Goal: Task Accomplishment & Management: Complete application form

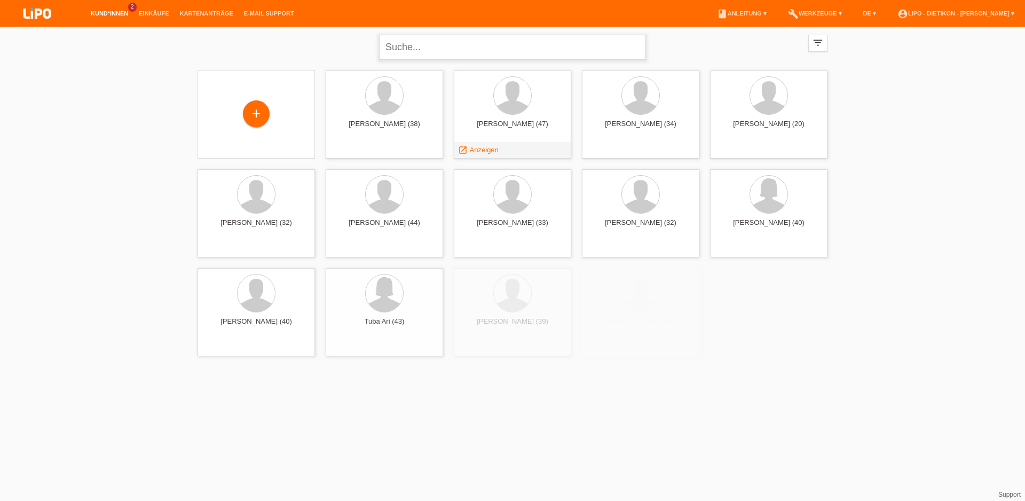
click at [499, 50] on input "text" at bounding box center [512, 47] width 267 height 25
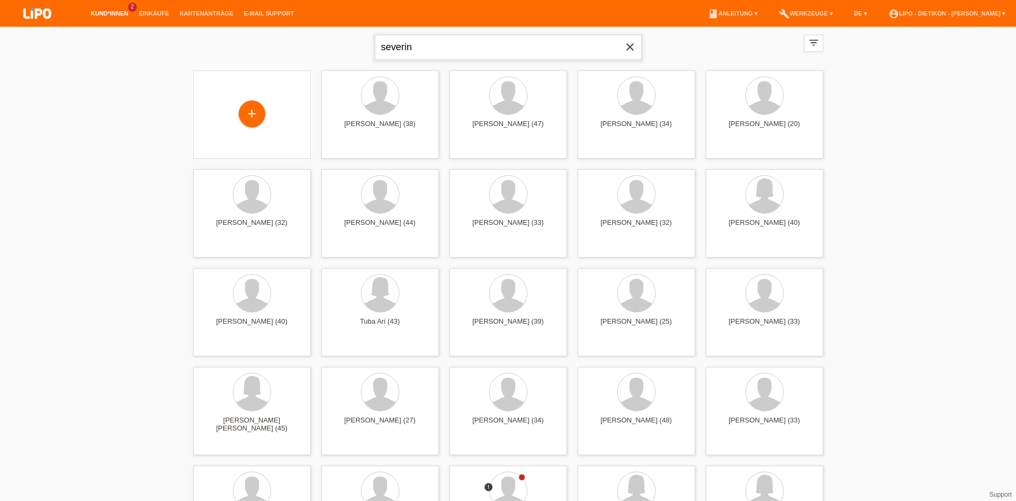
type input "severin"
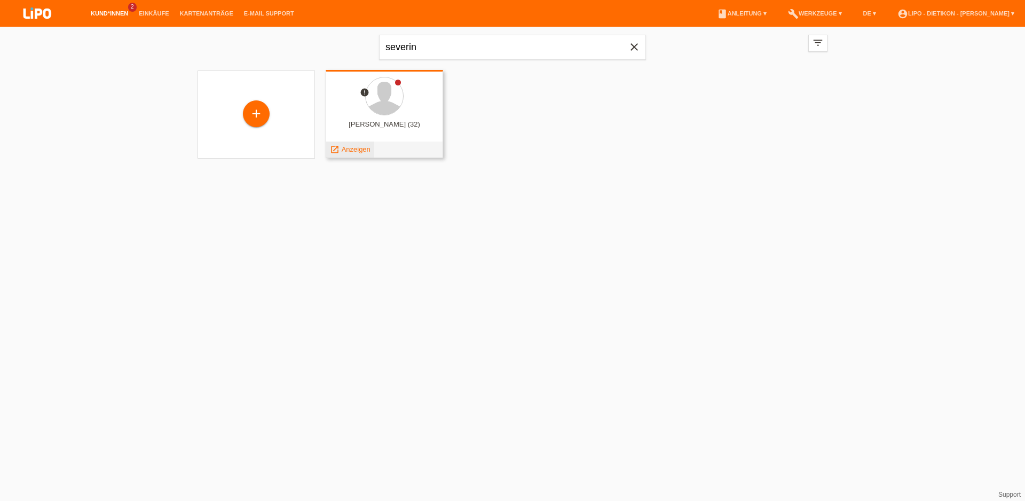
click at [344, 146] on span "Anzeigen" at bounding box center [356, 149] width 29 height 8
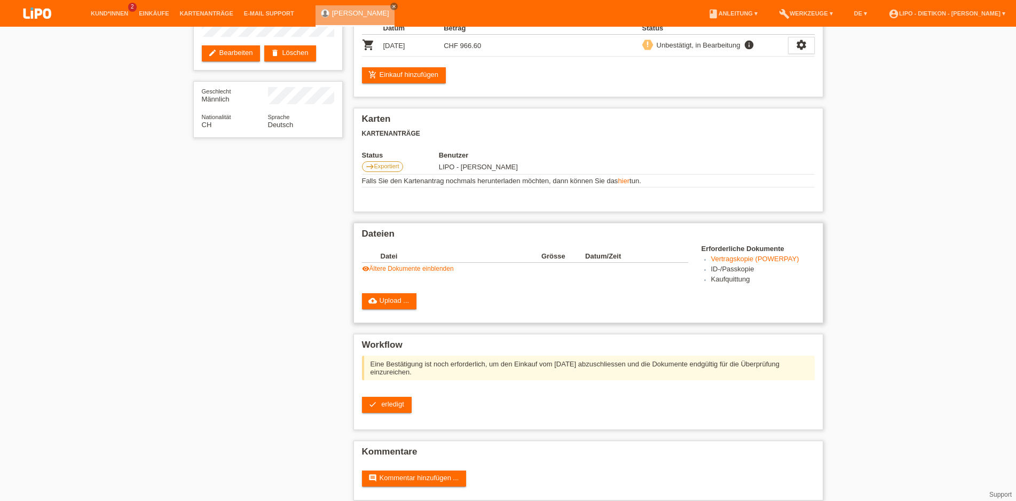
scroll to position [109, 0]
click at [399, 305] on link "cloud_upload Upload ..." at bounding box center [389, 301] width 55 height 16
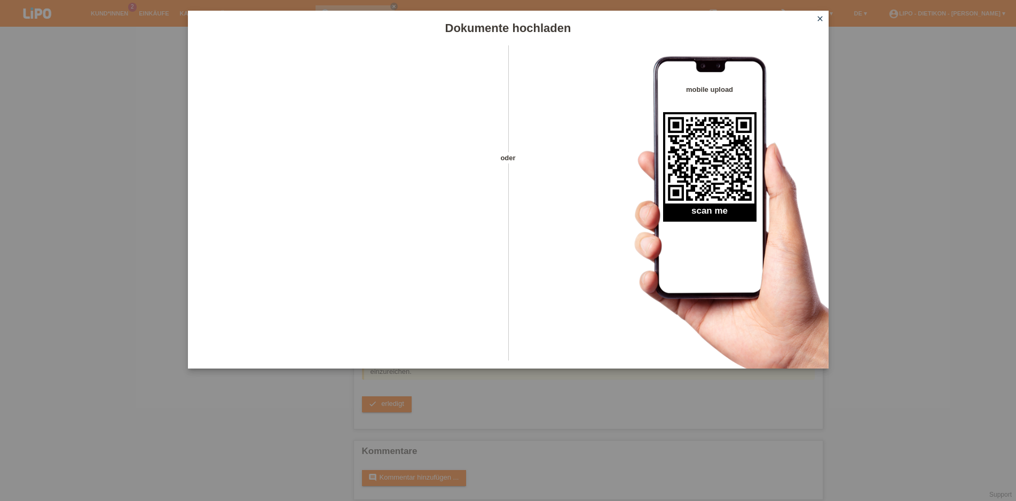
click at [818, 23] on link "close" at bounding box center [820, 19] width 14 height 12
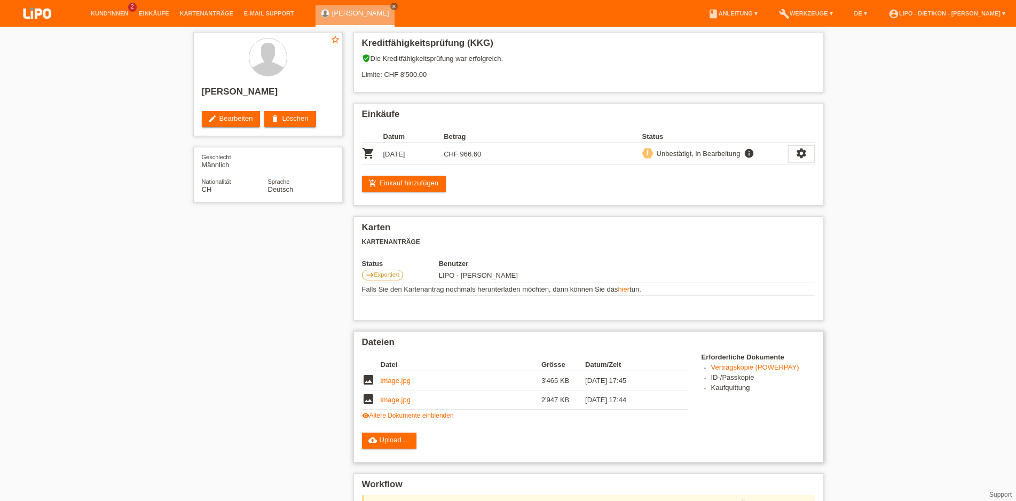
scroll to position [109, 0]
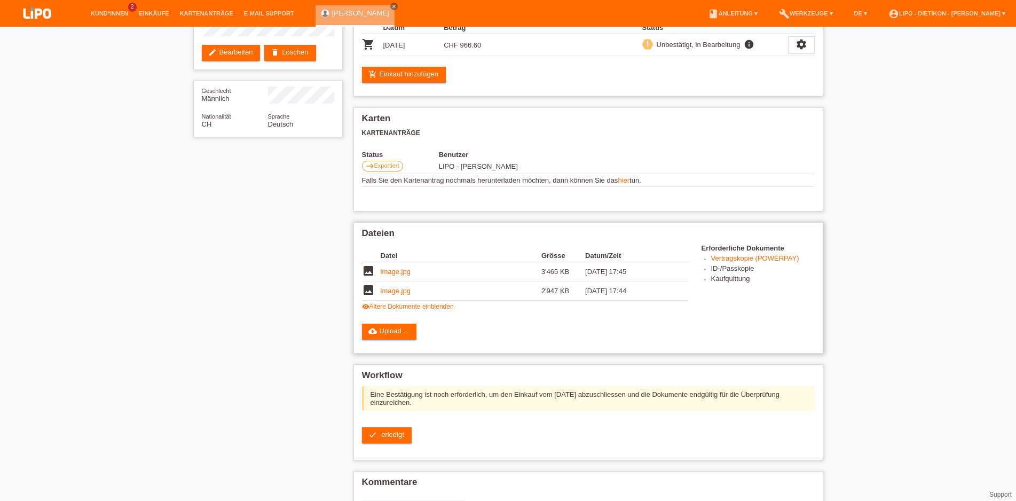
click at [421, 310] on link "visibility Ältere Dokumente einblenden" at bounding box center [408, 306] width 92 height 7
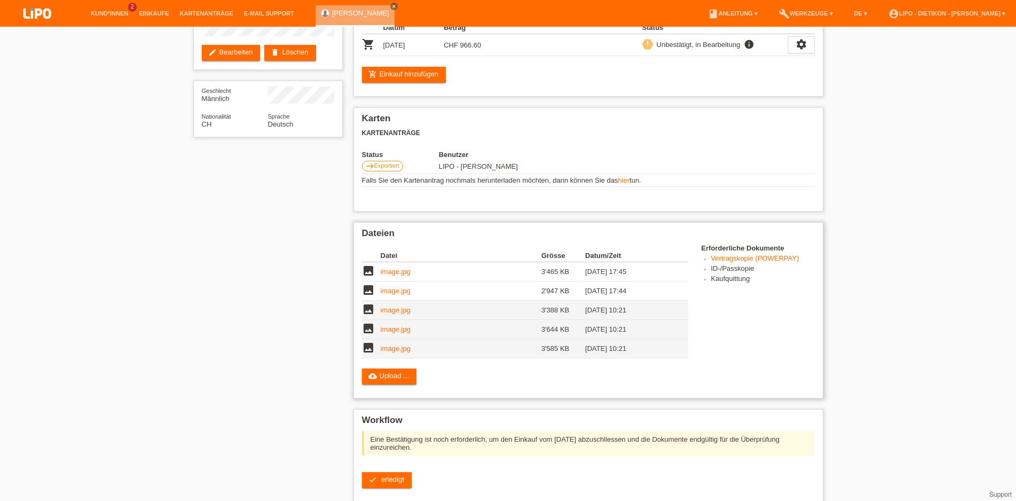
click at [403, 314] on link "image.jpg" at bounding box center [396, 310] width 30 height 8
click at [401, 295] on link "image.jpg" at bounding box center [396, 291] width 30 height 8
click at [406, 275] on link "image.jpg" at bounding box center [396, 271] width 30 height 8
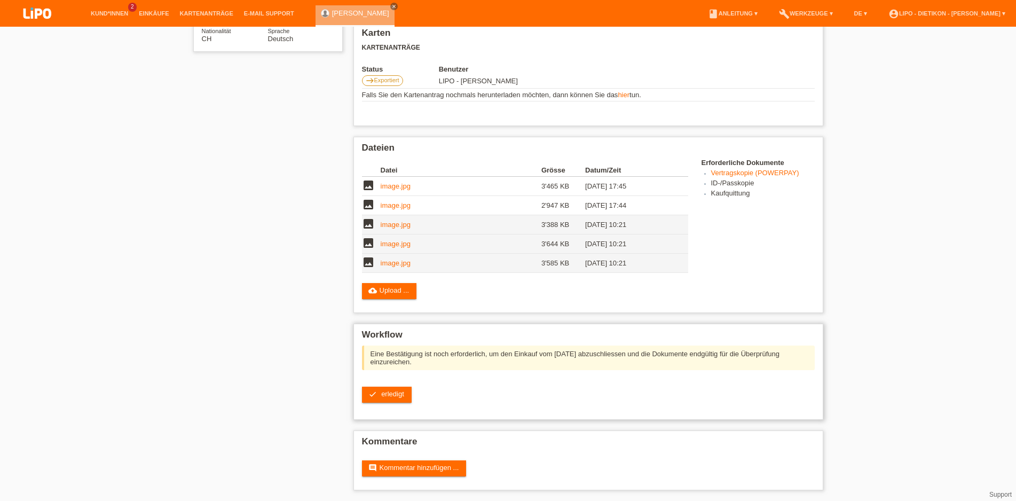
scroll to position [207, 0]
click at [390, 201] on link "image.jpg" at bounding box center [396, 205] width 30 height 8
click at [389, 394] on span "erledigt" at bounding box center [392, 394] width 23 height 8
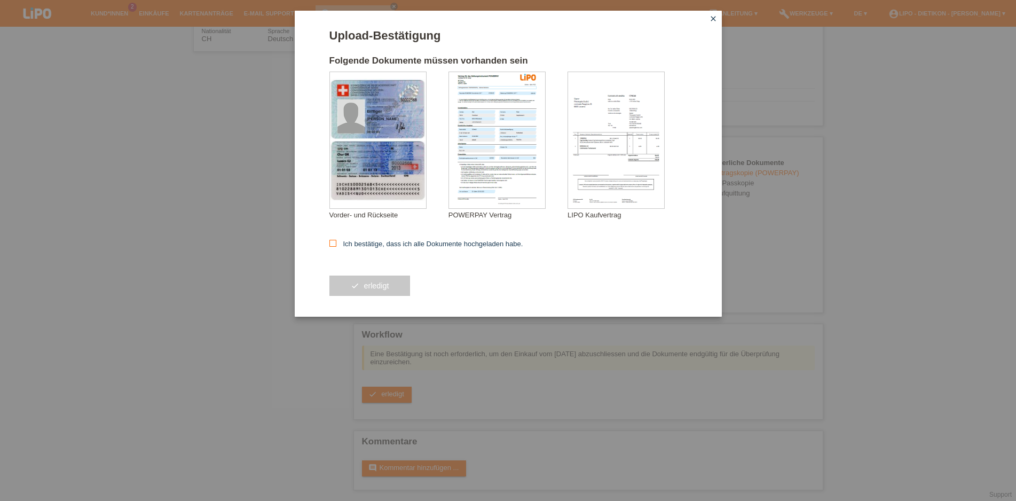
click at [356, 243] on label "Ich bestätige, dass ich alle Dokumente hochgeladen habe." at bounding box center [426, 244] width 194 height 8
click at [336, 243] on input "Ich bestätige, dass ich alle Dokumente hochgeladen habe." at bounding box center [332, 243] width 7 height 7
checkbox input "true"
click at [367, 296] on button "check erledigt" at bounding box center [369, 285] width 81 height 20
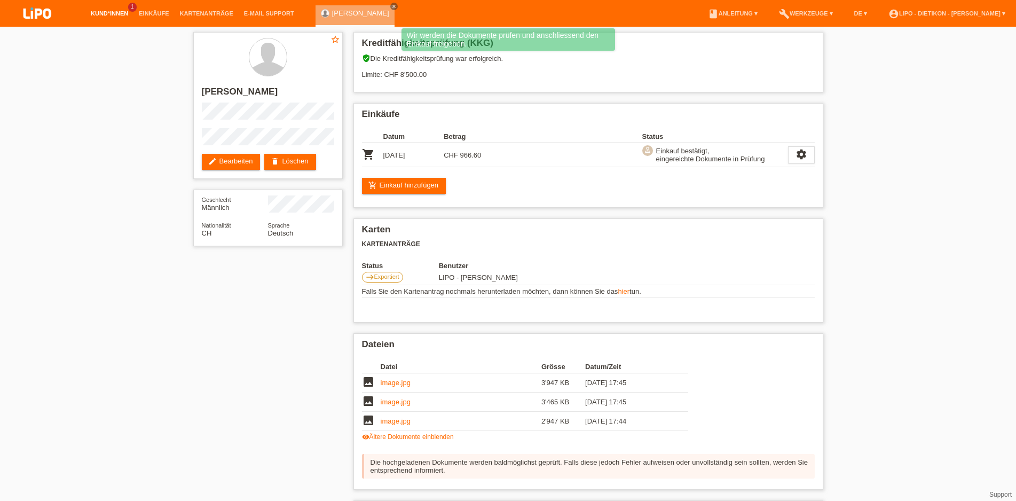
click at [109, 15] on link "Kund*innen" at bounding box center [109, 13] width 48 height 6
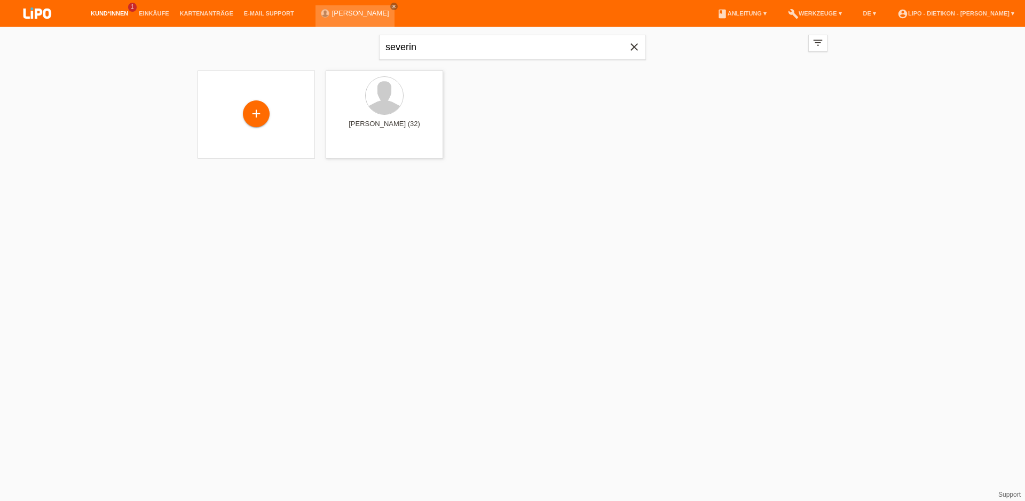
click at [634, 51] on icon "close" at bounding box center [634, 47] width 13 height 13
click at [809, 50] on div "filter_list" at bounding box center [817, 43] width 19 height 17
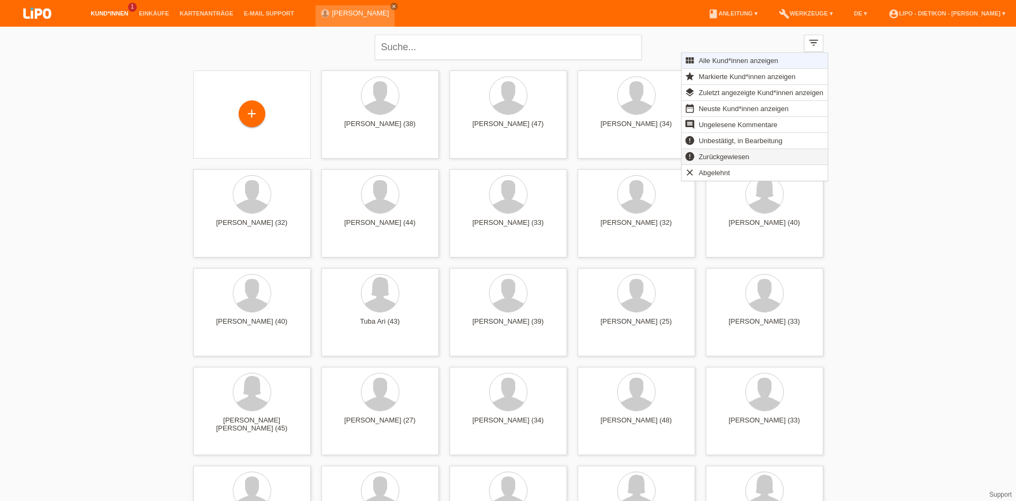
click at [737, 158] on span "Zurückgewiesen" at bounding box center [724, 156] width 54 height 13
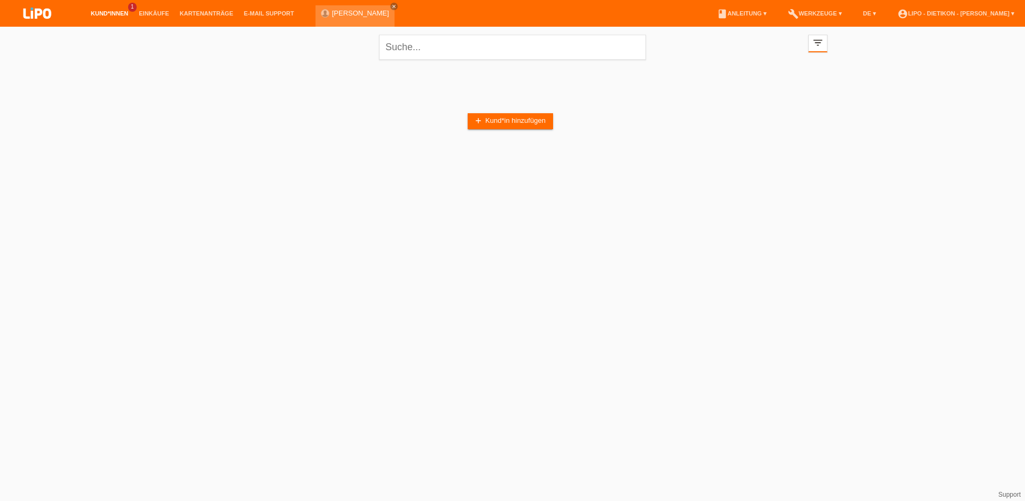
drag, startPoint x: 823, startPoint y: 40, endPoint x: 815, endPoint y: 77, distance: 38.2
click at [823, 41] on icon "filter_list" at bounding box center [818, 43] width 12 height 12
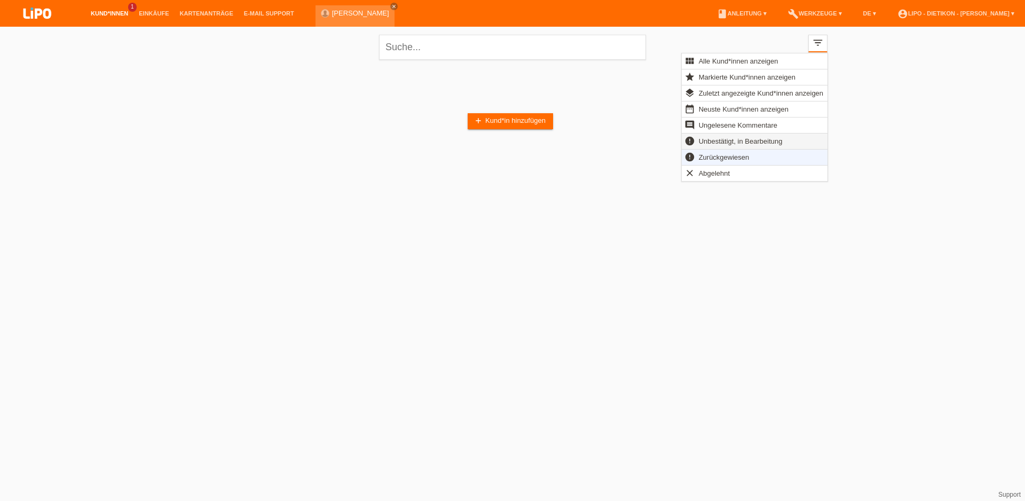
click at [786, 141] on div "error Unbestätigt, in Bearbeitung" at bounding box center [755, 141] width 146 height 16
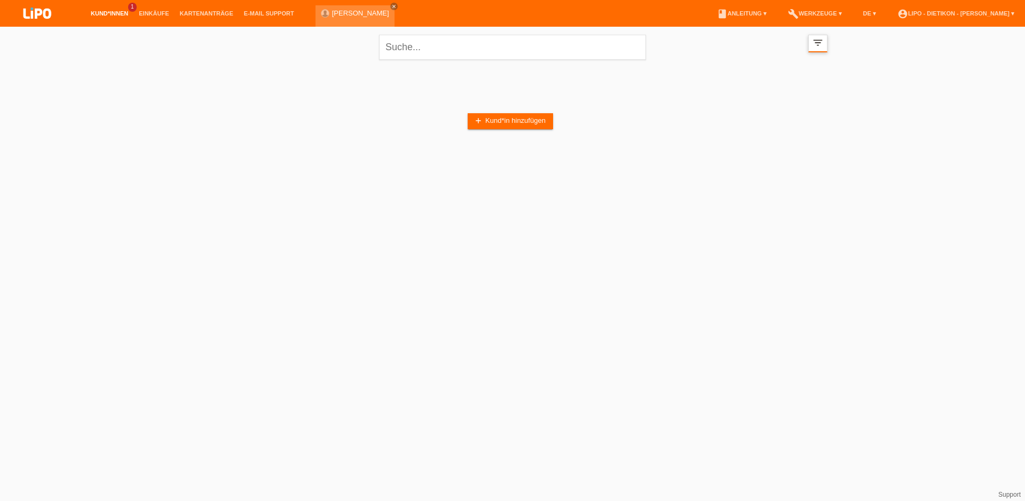
click at [824, 48] on div "filter_list" at bounding box center [817, 44] width 19 height 18
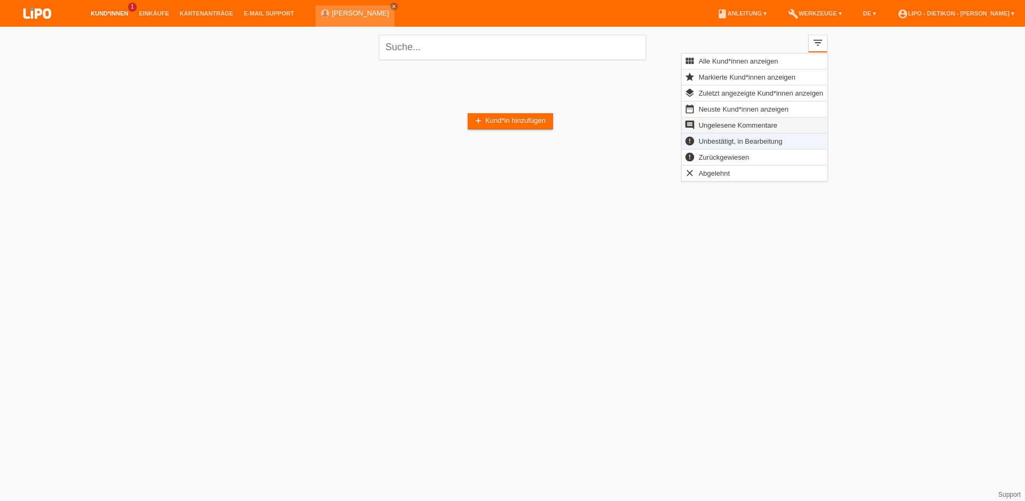
click at [735, 127] on span "Ungelesene Kommentare" at bounding box center [738, 125] width 82 height 13
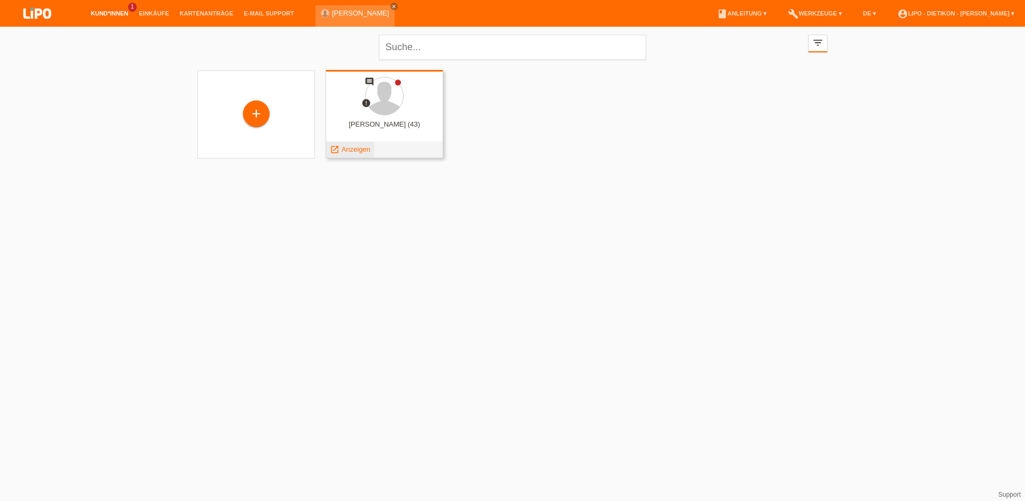
click at [345, 152] on span "Anzeigen" at bounding box center [356, 149] width 29 height 8
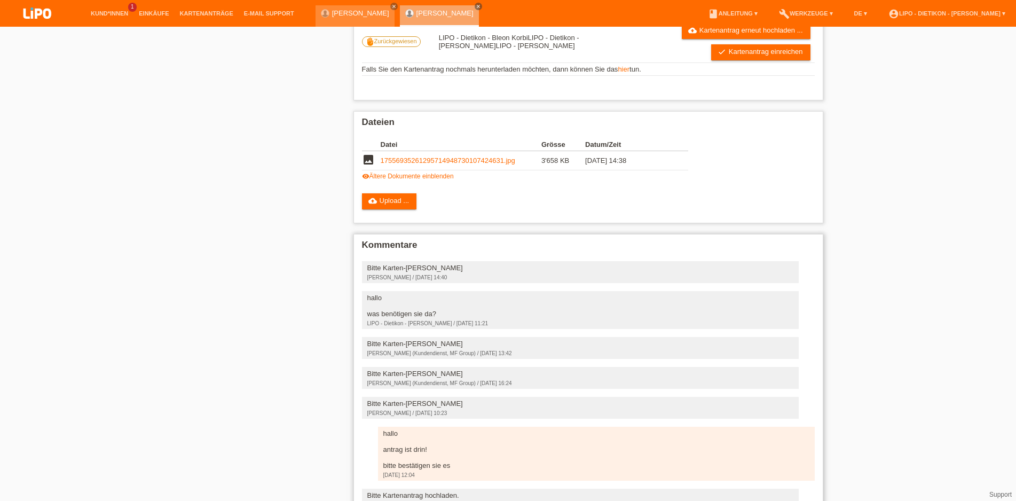
scroll to position [170, 0]
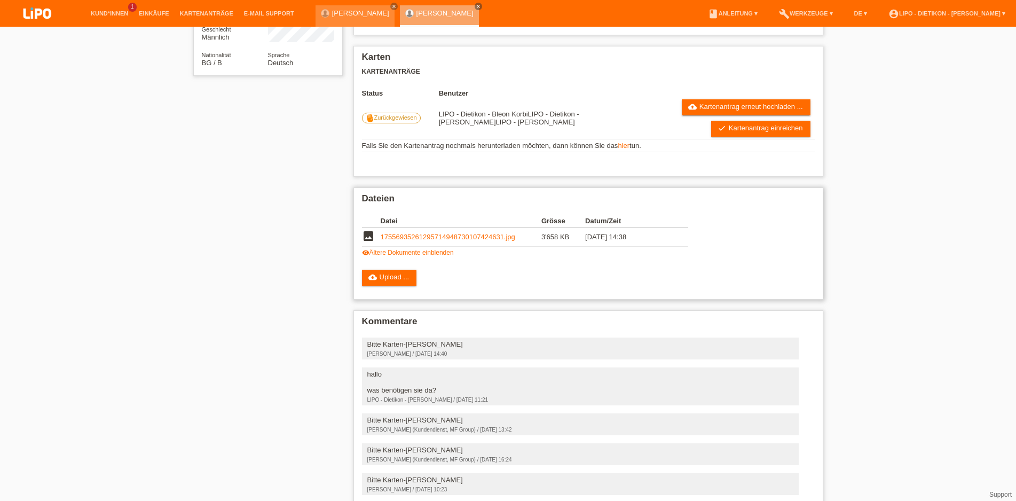
click at [428, 256] on link "visibility Ältere Dokumente einblenden" at bounding box center [408, 252] width 92 height 7
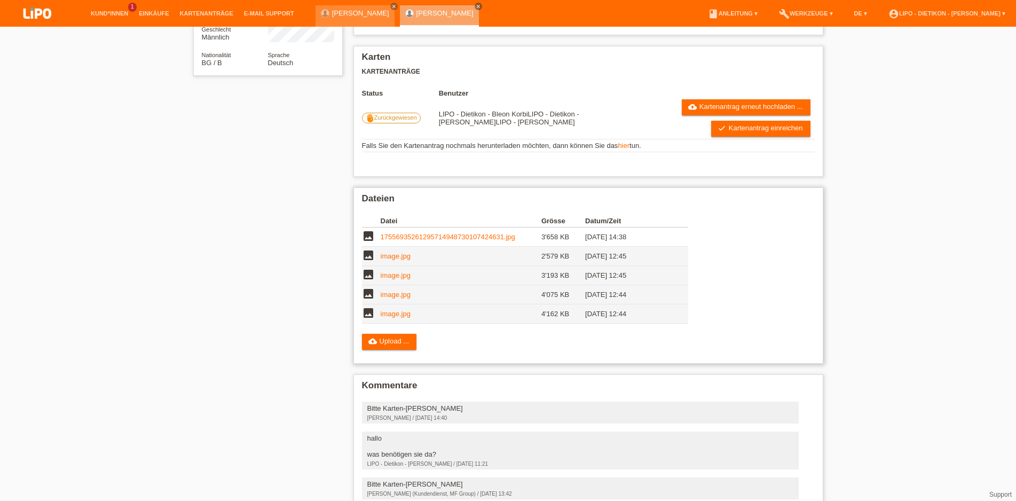
click at [390, 318] on link "image.jpg" at bounding box center [396, 314] width 30 height 8
click at [399, 298] on link "image.jpg" at bounding box center [396, 294] width 30 height 8
click at [391, 279] on link "image.jpg" at bounding box center [396, 275] width 30 height 8
click at [401, 260] on link "image.jpg" at bounding box center [396, 256] width 30 height 8
click at [415, 241] on link "17556935261295714948730107424631.jpg" at bounding box center [448, 237] width 135 height 8
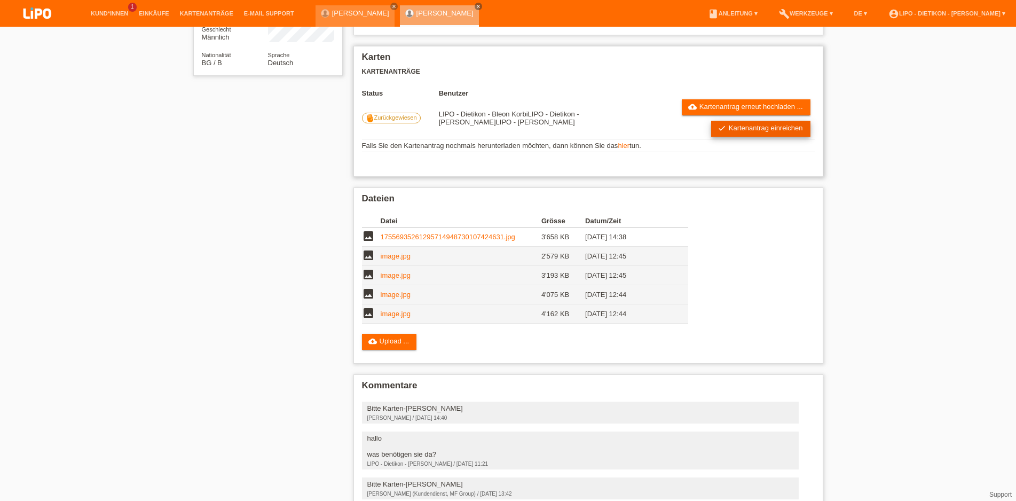
click at [725, 133] on link "check Kartenantrag einreichen" at bounding box center [760, 129] width 99 height 16
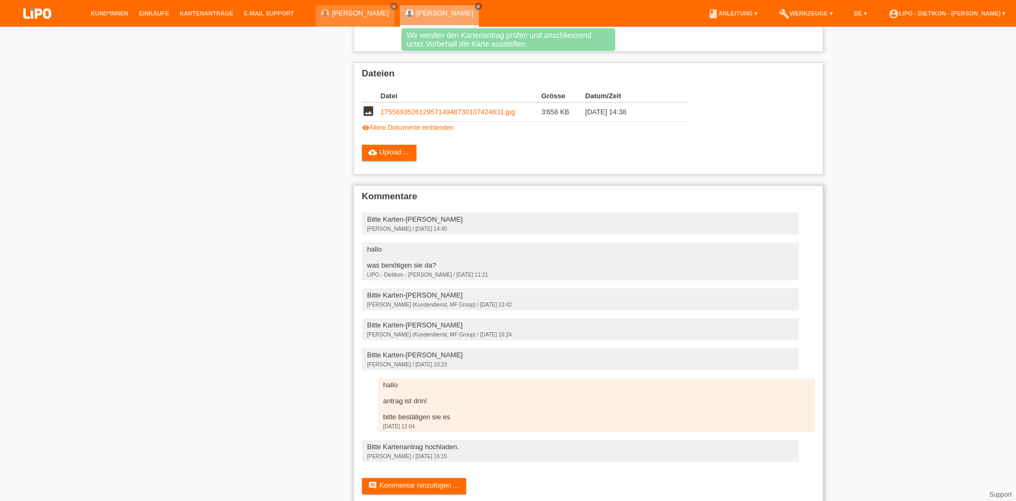
scroll to position [313, 0]
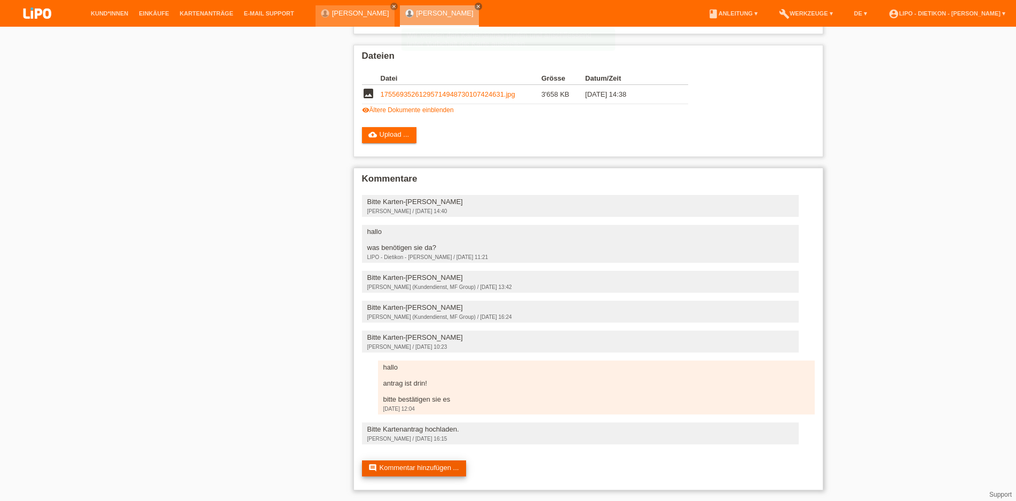
click at [419, 464] on link "comment Kommentar hinzufügen ..." at bounding box center [414, 468] width 105 height 16
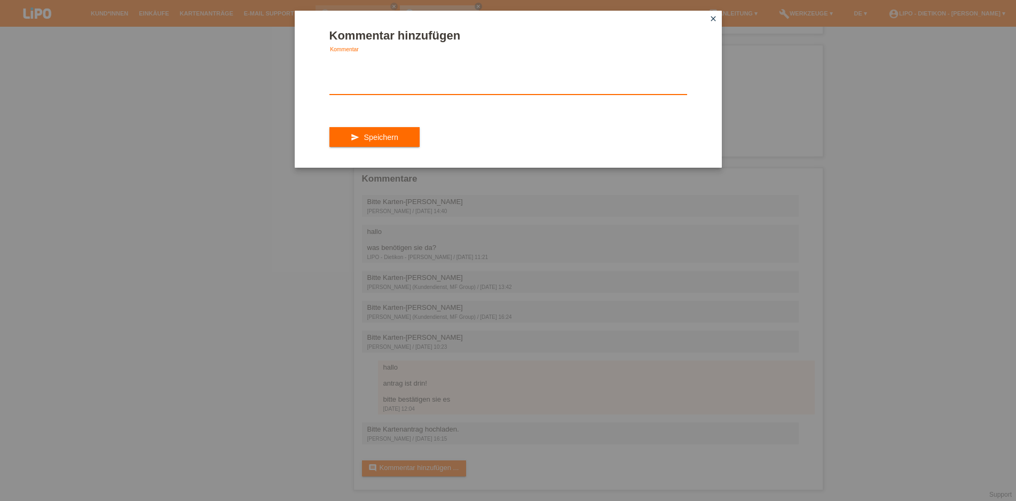
click at [474, 95] on textarea at bounding box center [508, 73] width 358 height 41
type textarea "k"
type textarea "Kartenantrag ist bereits drin"
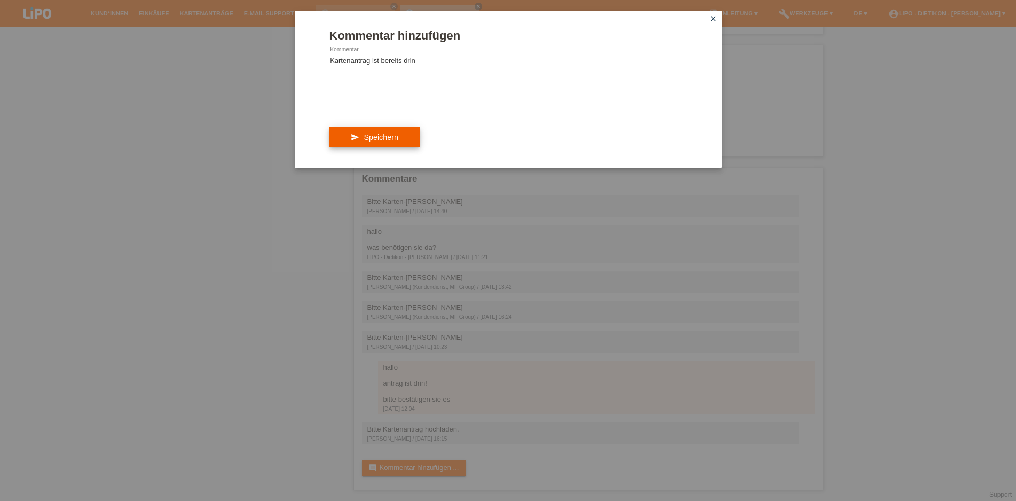
click at [385, 138] on button "send Speichern" at bounding box center [374, 137] width 90 height 20
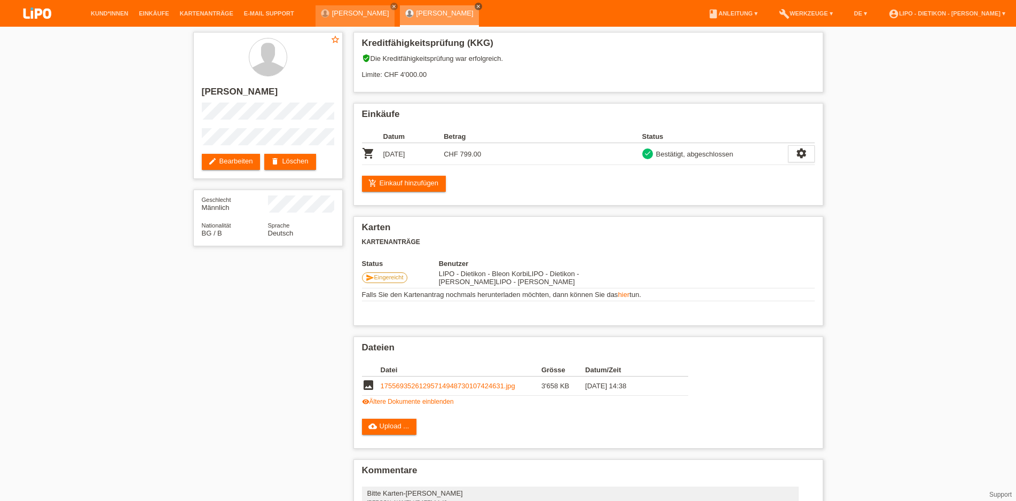
click at [476, 4] on icon "close" at bounding box center [478, 6] width 5 height 5
click at [391, 6] on icon "close" at bounding box center [393, 6] width 5 height 5
click at [931, 6] on li "account_circle LIPO - Dietikon - [PERSON_NAME] ▾" at bounding box center [947, 13] width 128 height 27
click at [936, 14] on link "account_circle LIPO - Dietikon - [PERSON_NAME] ▾" at bounding box center [947, 13] width 128 height 6
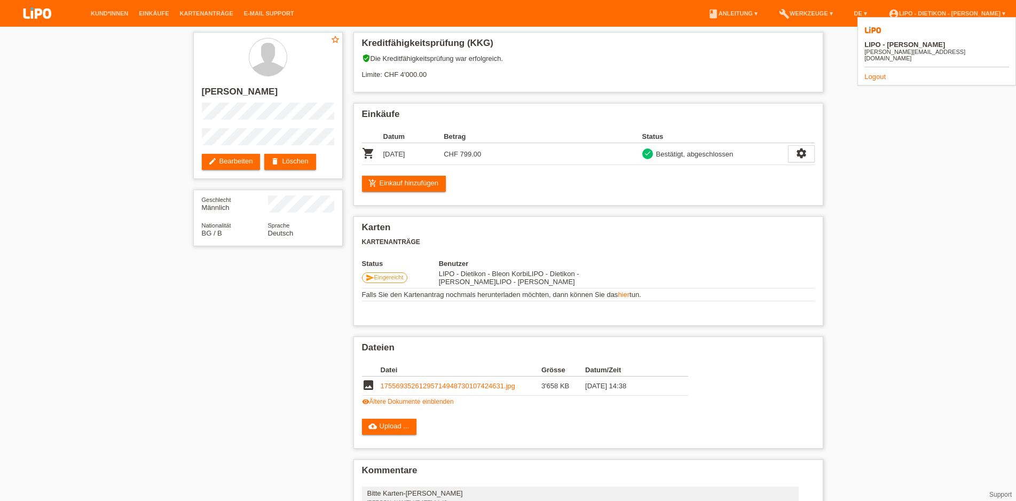
click at [876, 73] on link "Logout" at bounding box center [874, 77] width 21 height 8
